Goal: Task Accomplishment & Management: Use online tool/utility

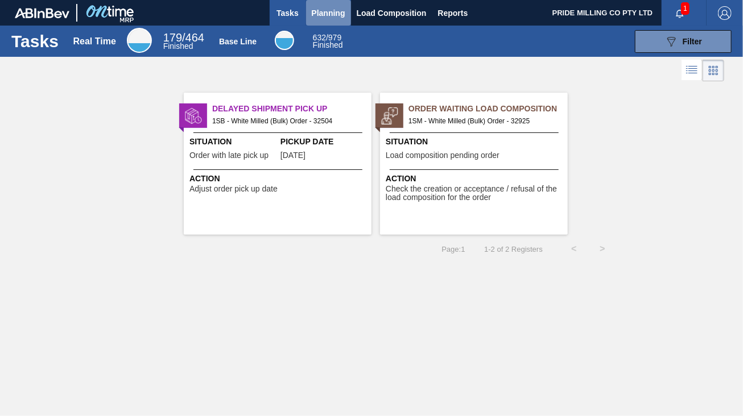
click at [323, 14] on span "Planning" at bounding box center [329, 13] width 34 height 14
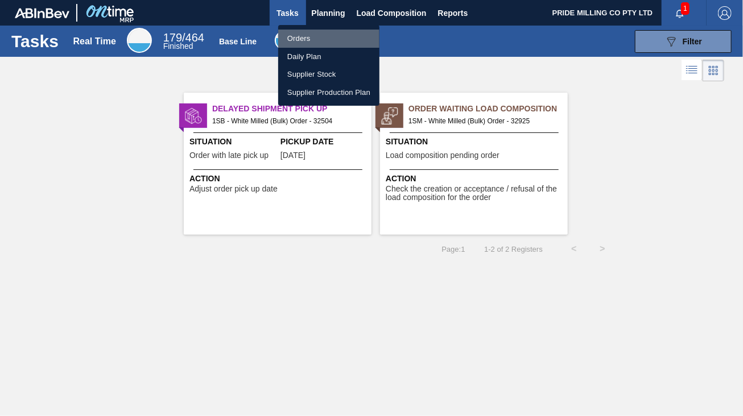
click at [305, 43] on li "Orders" at bounding box center [328, 39] width 101 height 18
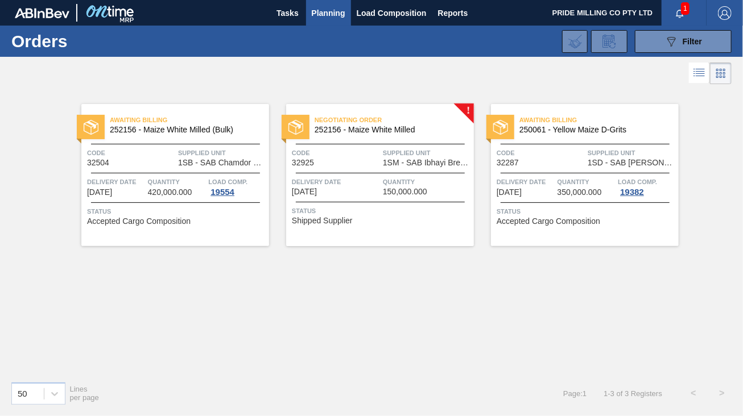
click at [418, 152] on span "Supplied Unit" at bounding box center [427, 152] width 88 height 11
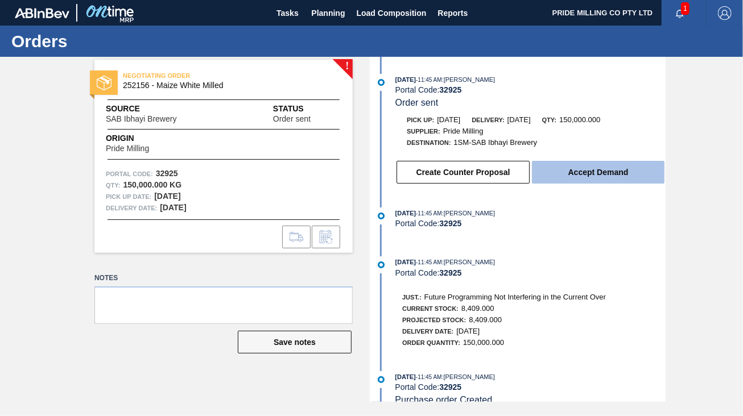
click at [589, 173] on button "Accept Demand" at bounding box center [598, 172] width 132 height 23
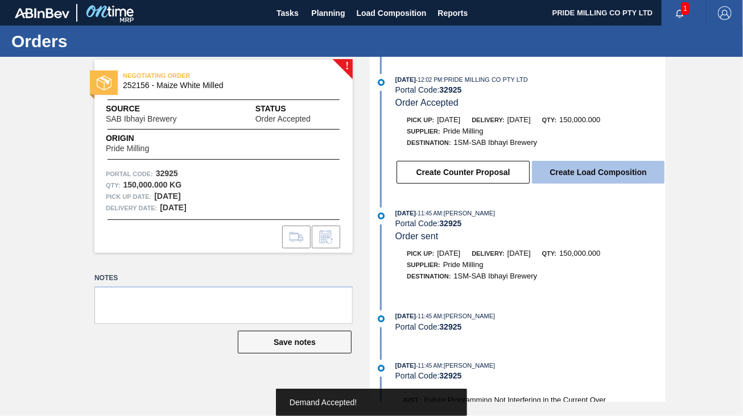
click at [580, 172] on button "Create Load Composition" at bounding box center [598, 172] width 132 height 23
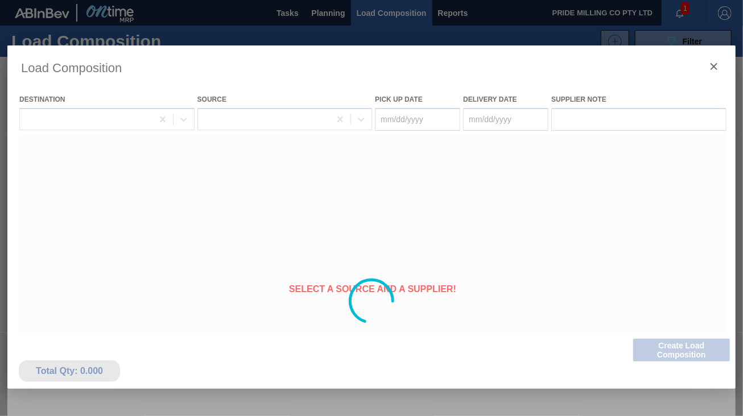
type Date "10/20/2025"
type Date "[DATE]"
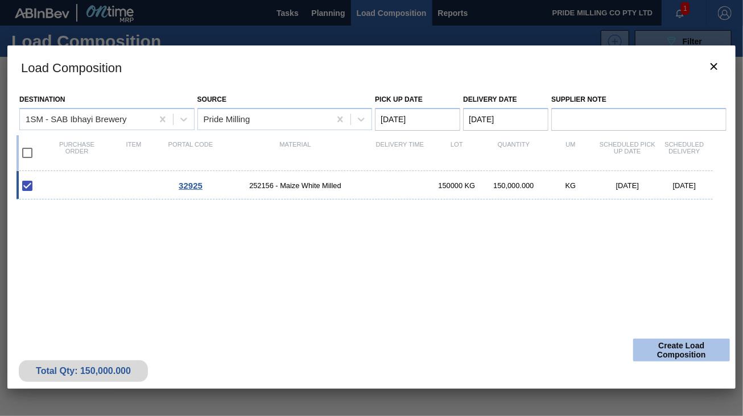
click at [682, 351] on button "Create Load Composition" at bounding box center [681, 350] width 97 height 23
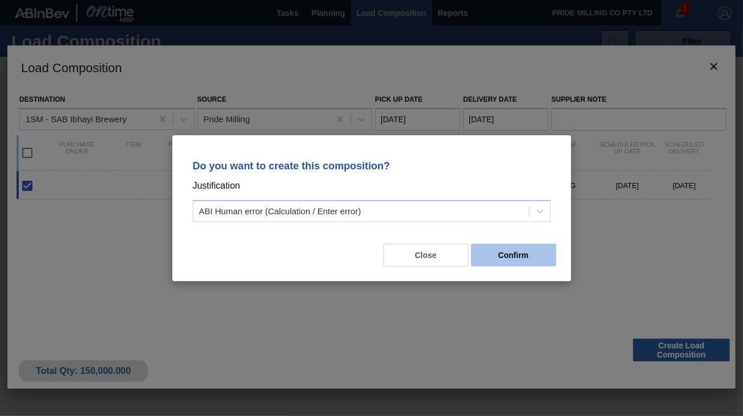
click at [537, 256] on button "Confirm" at bounding box center [513, 255] width 85 height 23
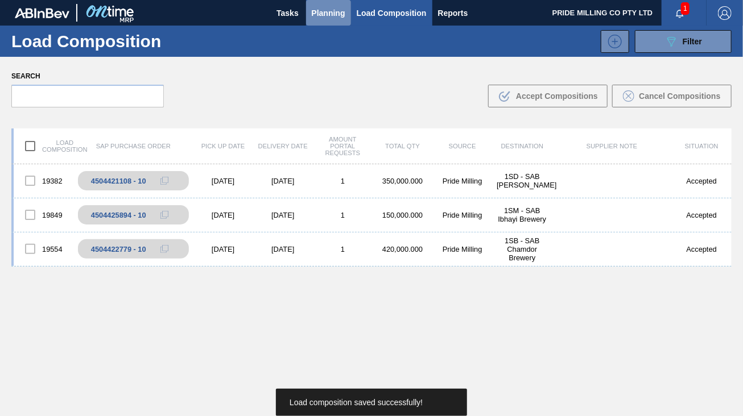
click at [332, 10] on span "Planning" at bounding box center [329, 13] width 34 height 14
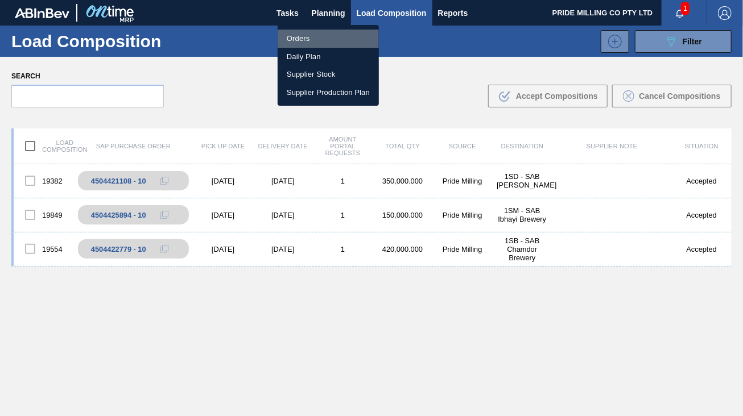
click at [323, 38] on li "Orders" at bounding box center [327, 39] width 101 height 18
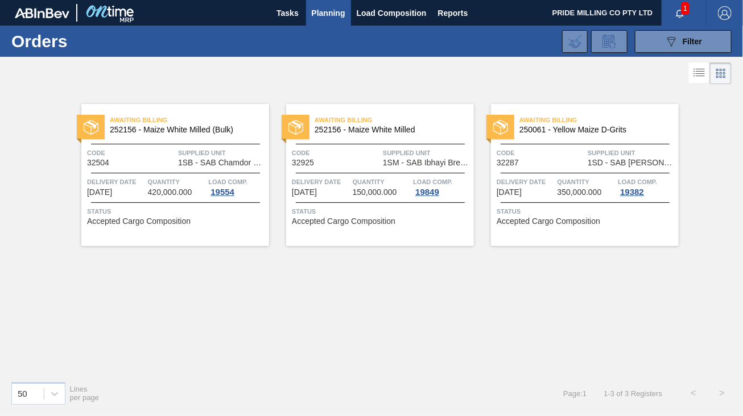
click at [375, 150] on span "Code" at bounding box center [336, 152] width 88 height 11
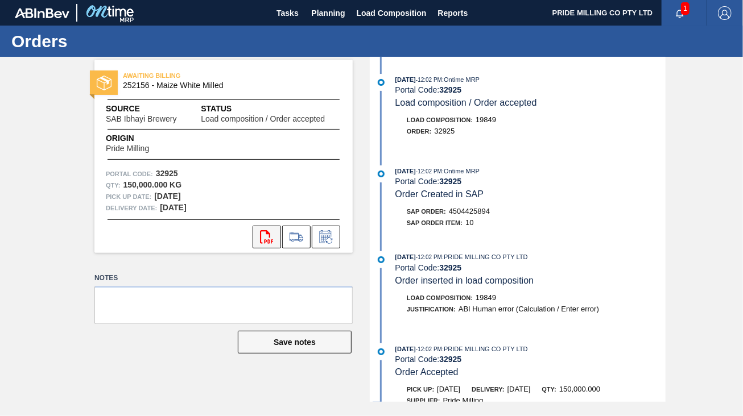
click at [271, 233] on icon "svg{fill:#ff0000}" at bounding box center [267, 237] width 14 height 14
